Goal: Book appointment/travel/reservation

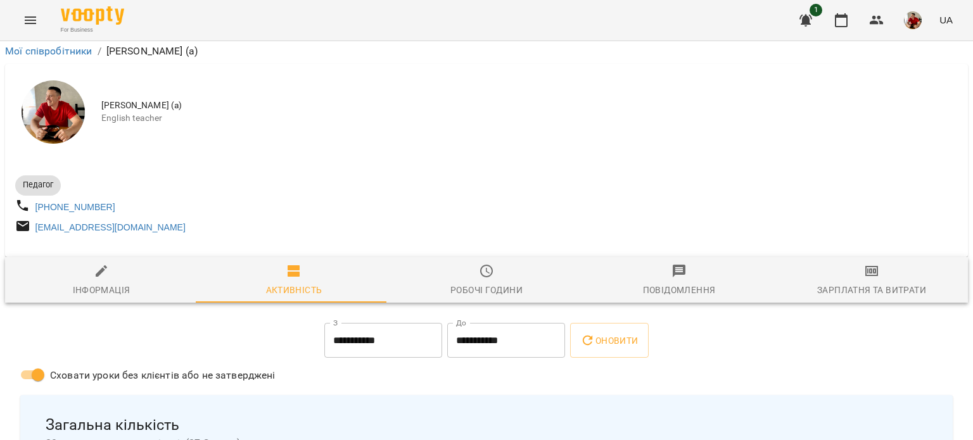
scroll to position [174, 0]
click at [835, 23] on icon "button" at bounding box center [841, 20] width 15 height 15
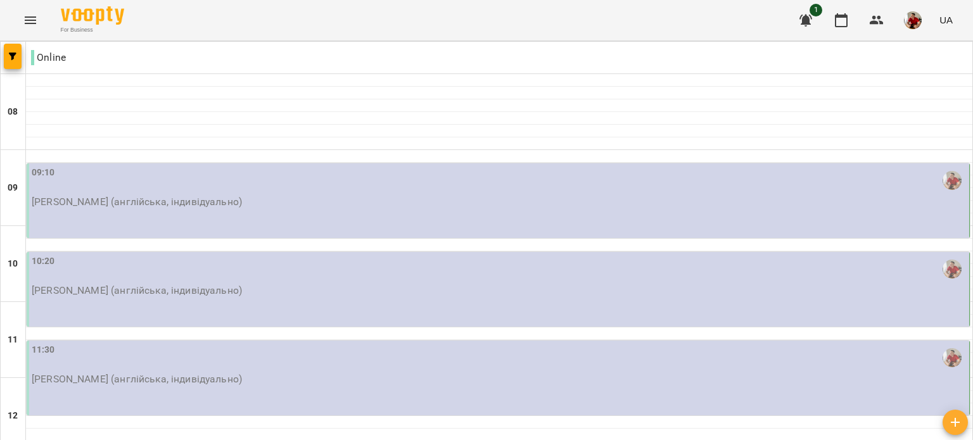
scroll to position [147, 0]
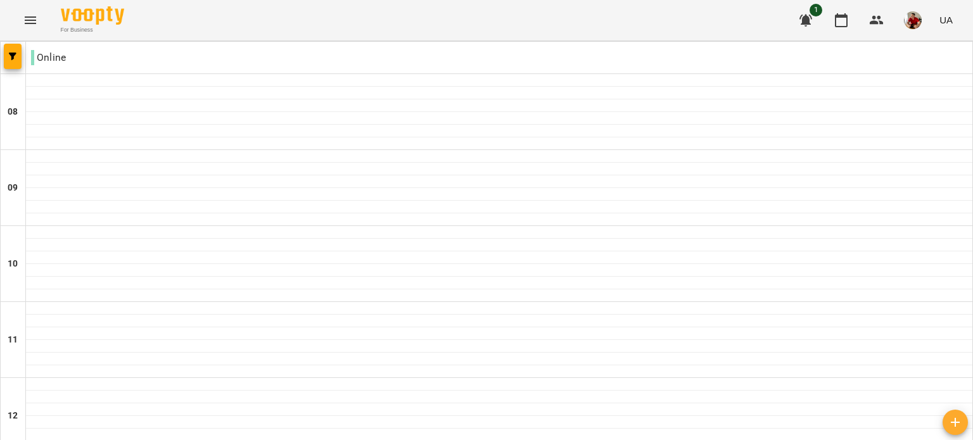
scroll to position [795, 0]
type input "**********"
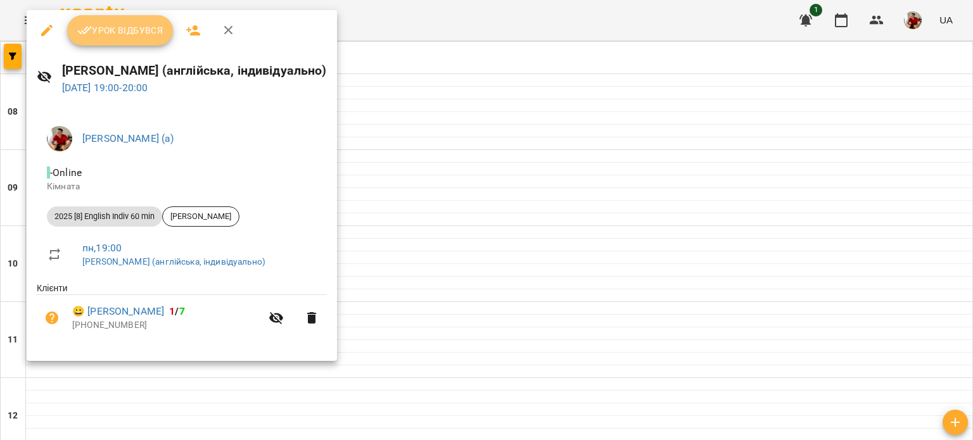
click at [82, 34] on icon "button" at bounding box center [84, 30] width 15 height 15
